Goal: Transaction & Acquisition: Purchase product/service

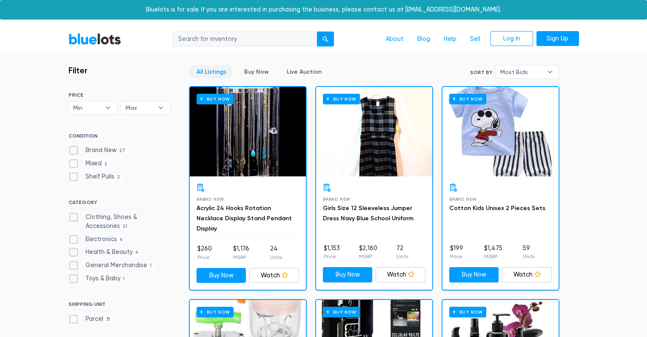
click at [75, 241] on label "Electronics 4" at bounding box center [97, 238] width 57 height 9
click at [74, 240] on input "Electronics 4" at bounding box center [72, 237] width 6 height 6
checkbox input "true"
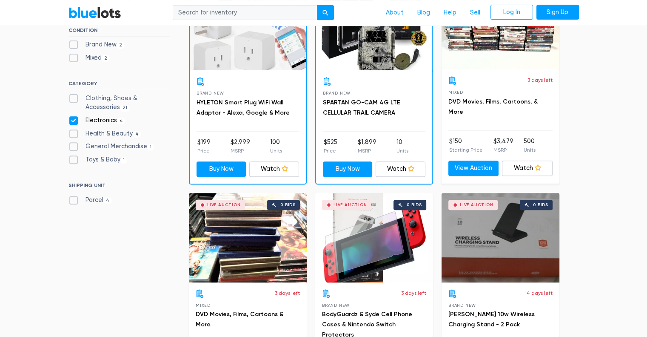
scroll to position [229, 0]
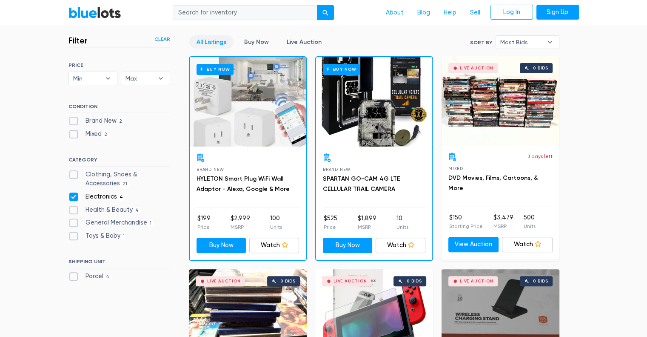
click at [96, 171] on label "Clothing, Shoes & Accessories 21" at bounding box center [120, 179] width 102 height 18
click at [74, 171] on Accessories"] "Clothing, Shoes & Accessories 21" at bounding box center [72, 173] width 6 height 6
checkbox Accessories"] "true"
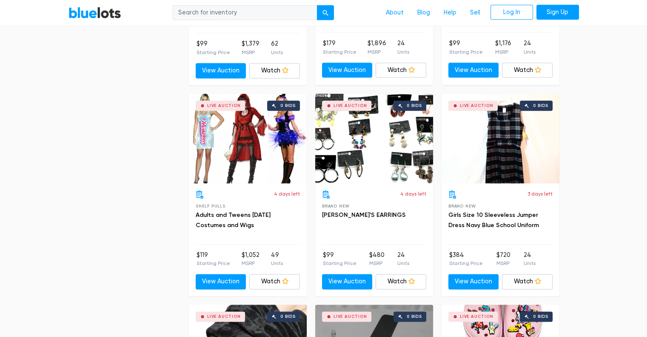
scroll to position [1037, 0]
